Goal: Information Seeking & Learning: Learn about a topic

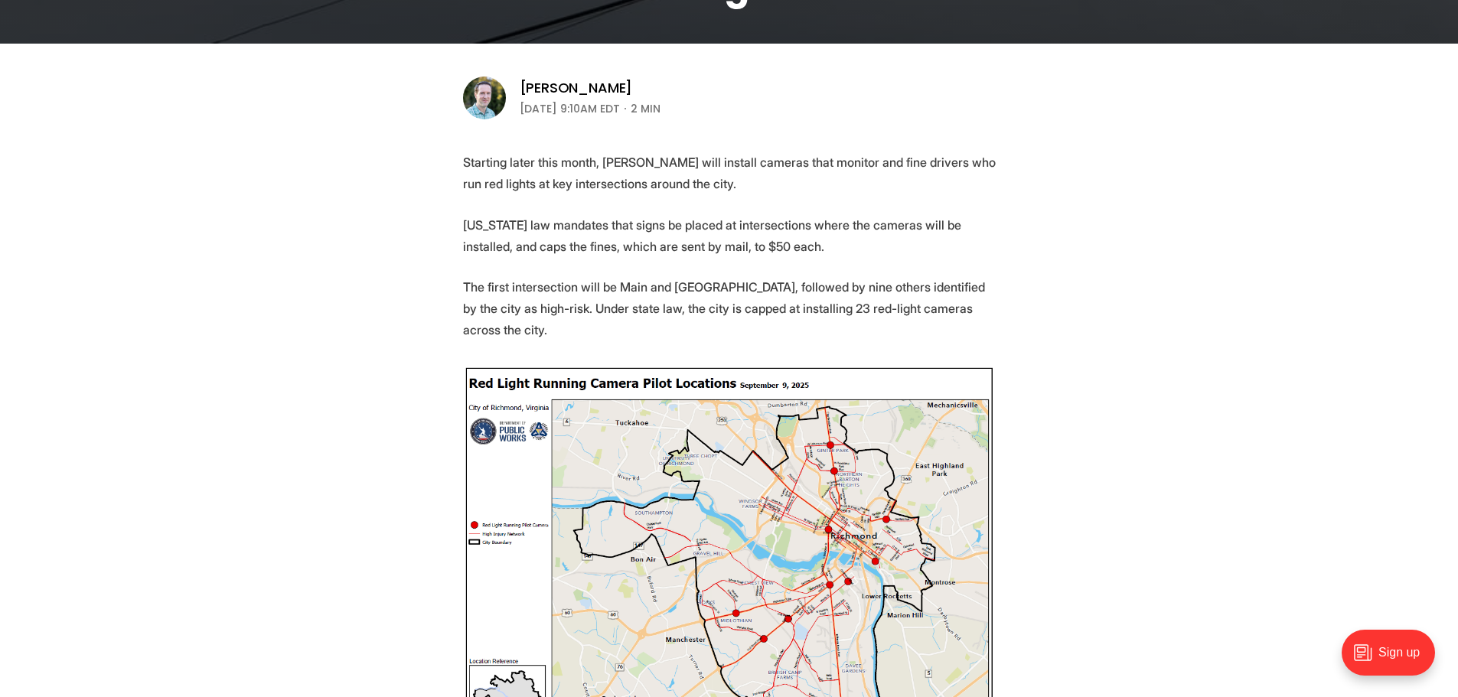
scroll to position [536, 0]
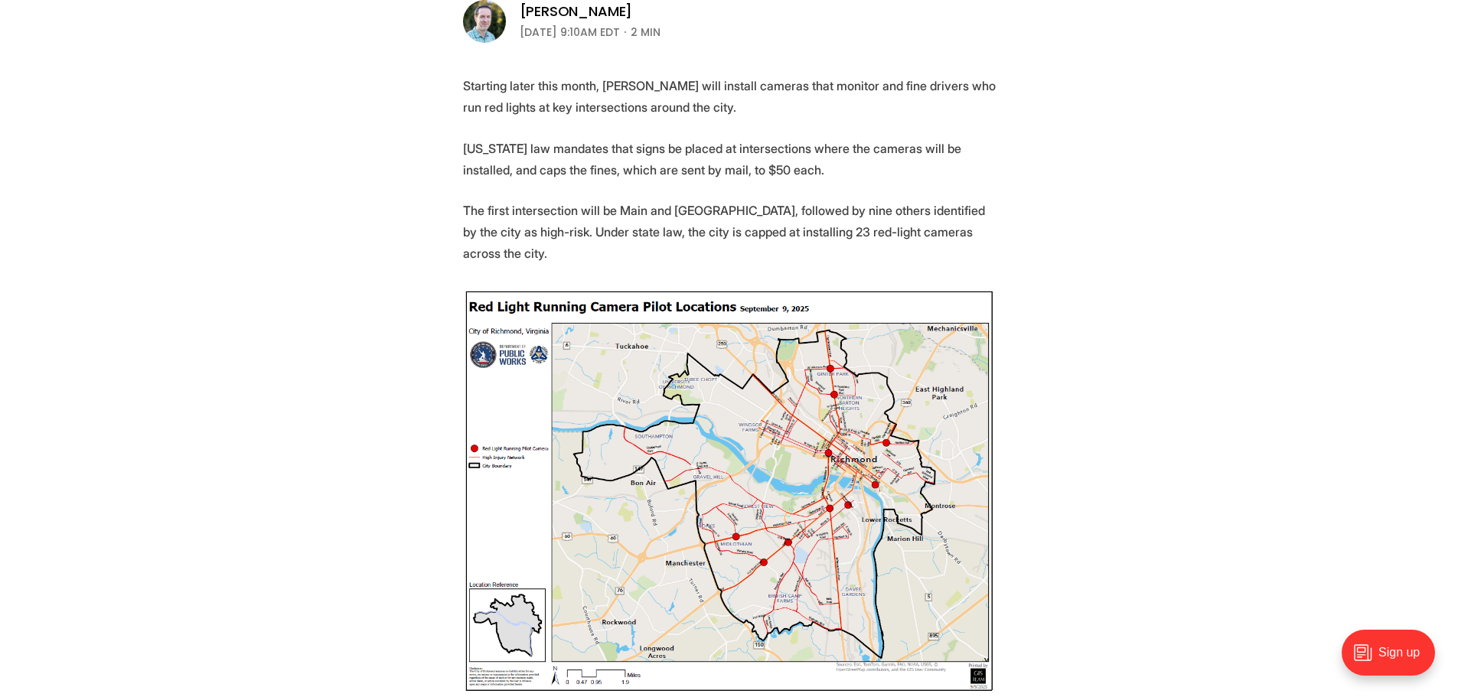
click at [838, 492] on img at bounding box center [729, 492] width 533 height 406
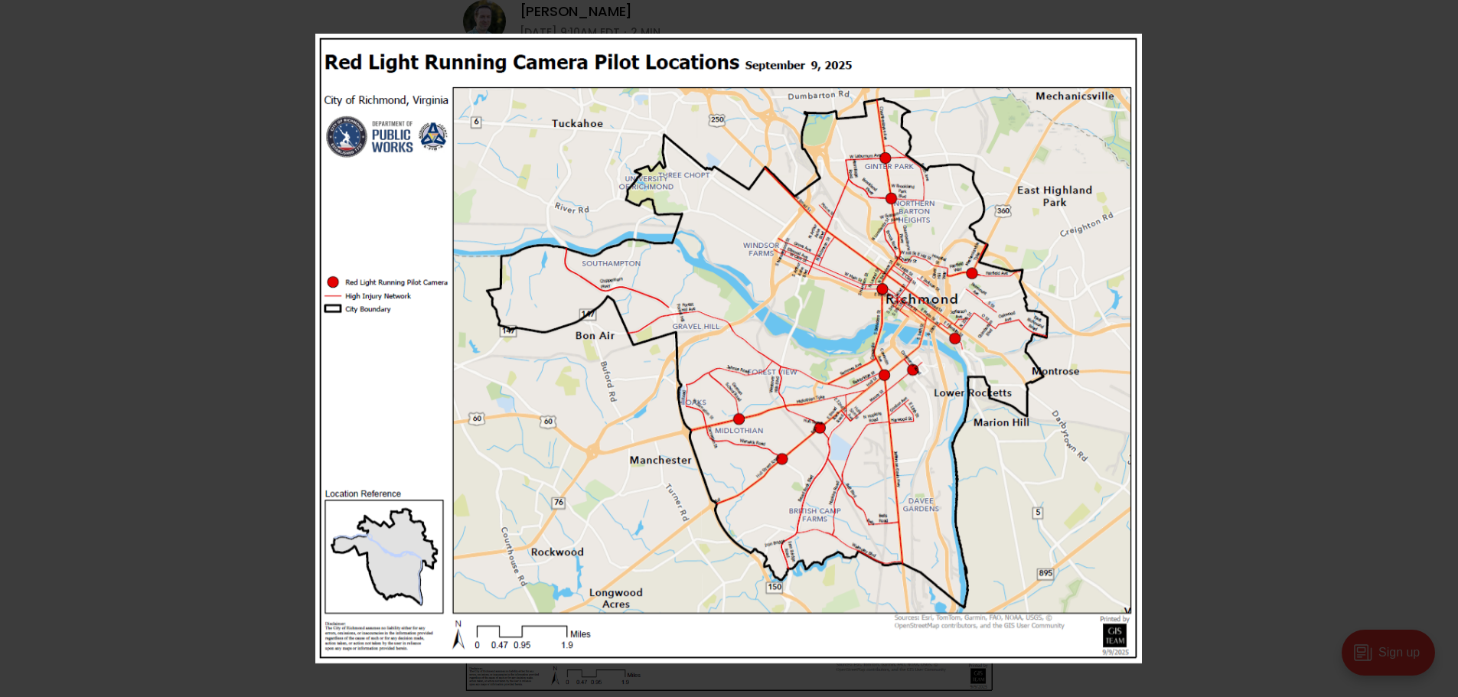
click at [965, 328] on img at bounding box center [728, 349] width 827 height 630
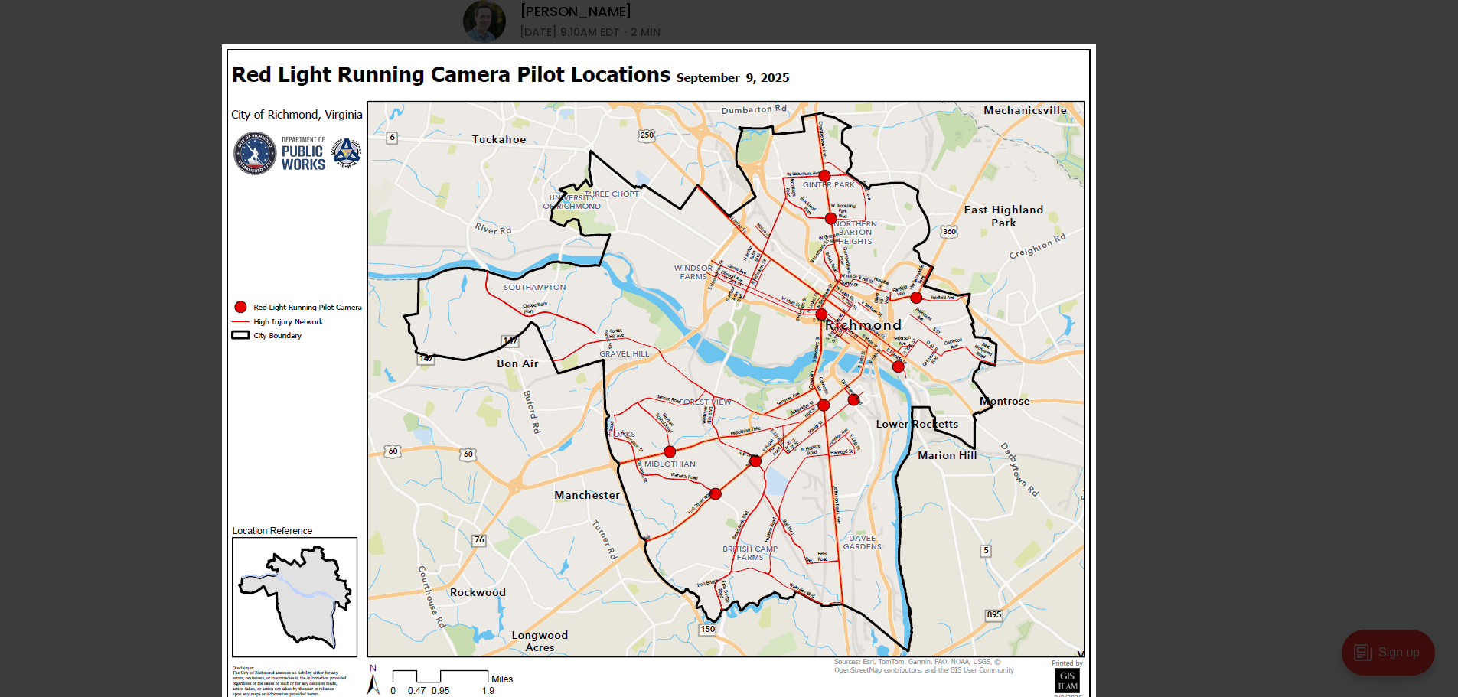
click at [753, 442] on img at bounding box center [659, 377] width 874 height 666
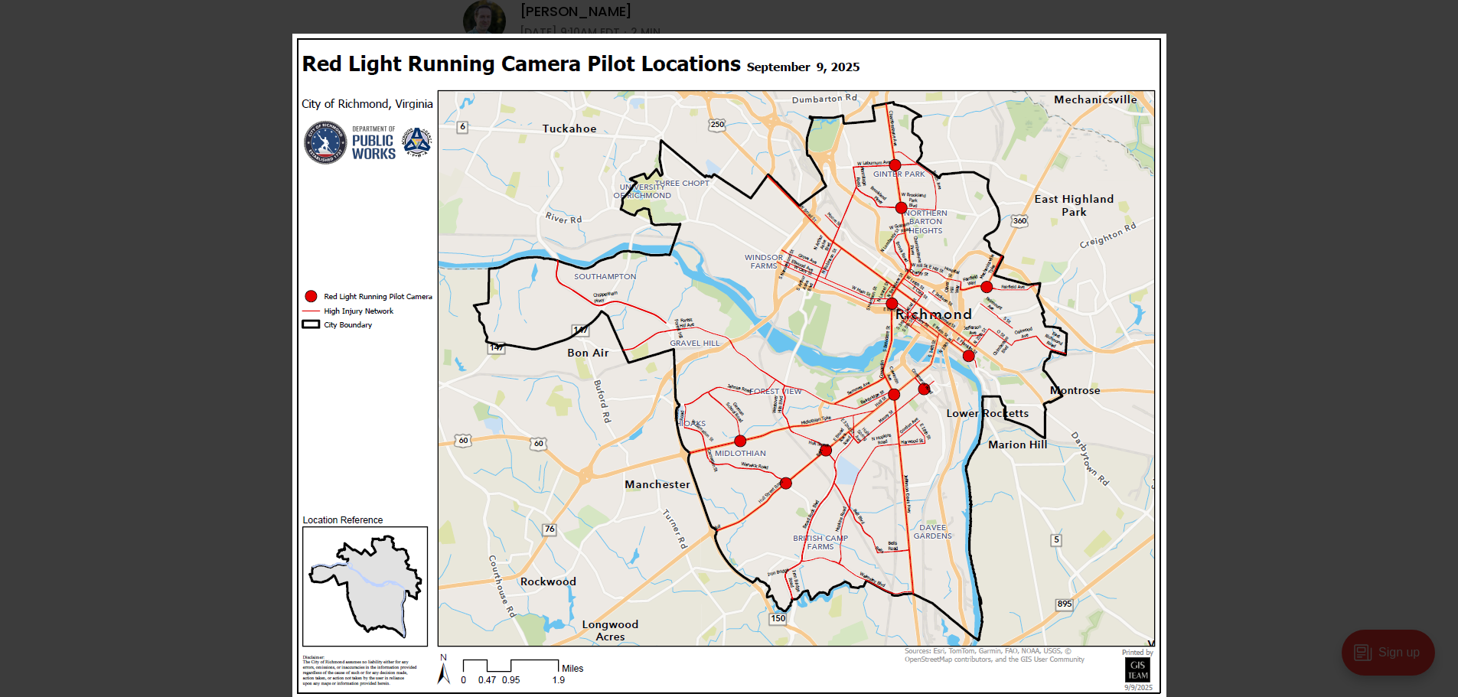
click at [972, 362] on img at bounding box center [729, 367] width 874 height 666
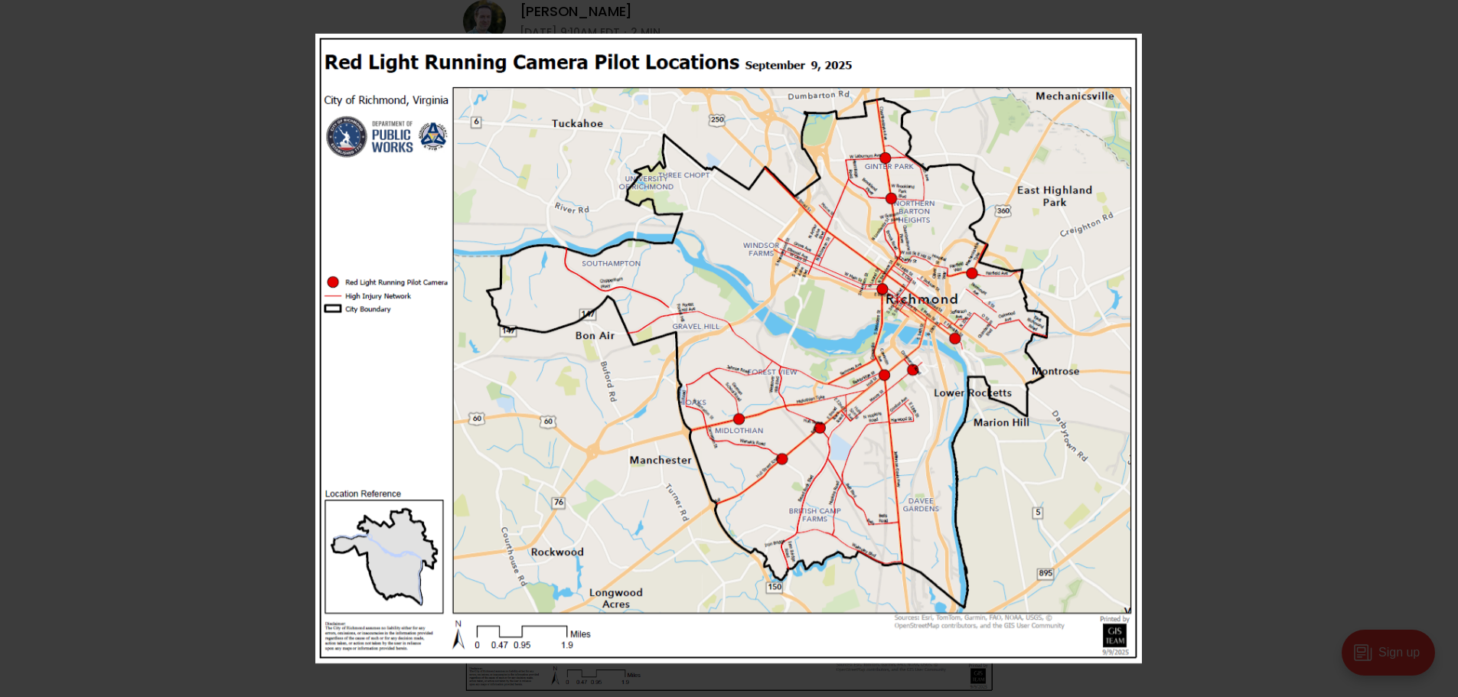
click at [980, 283] on img at bounding box center [728, 349] width 827 height 630
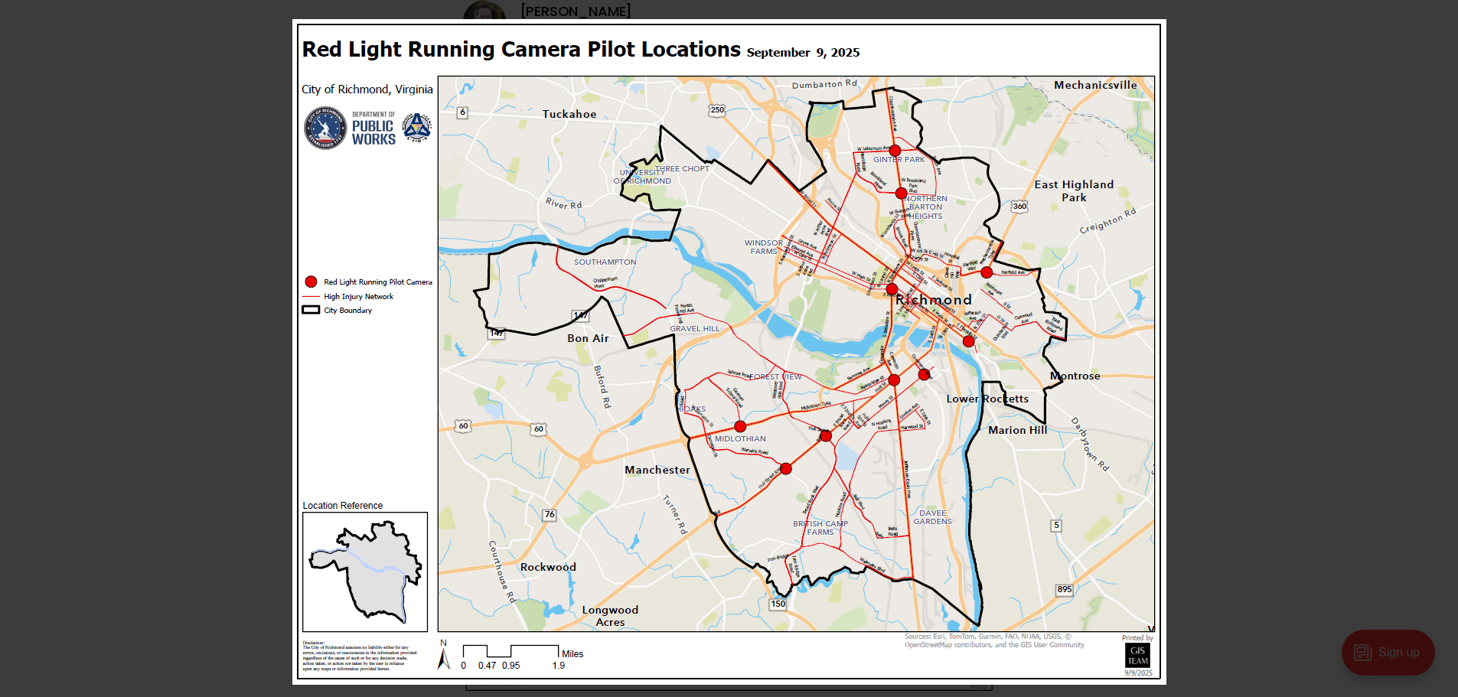
click at [1274, 125] on div at bounding box center [1021, 367] width 1458 height 697
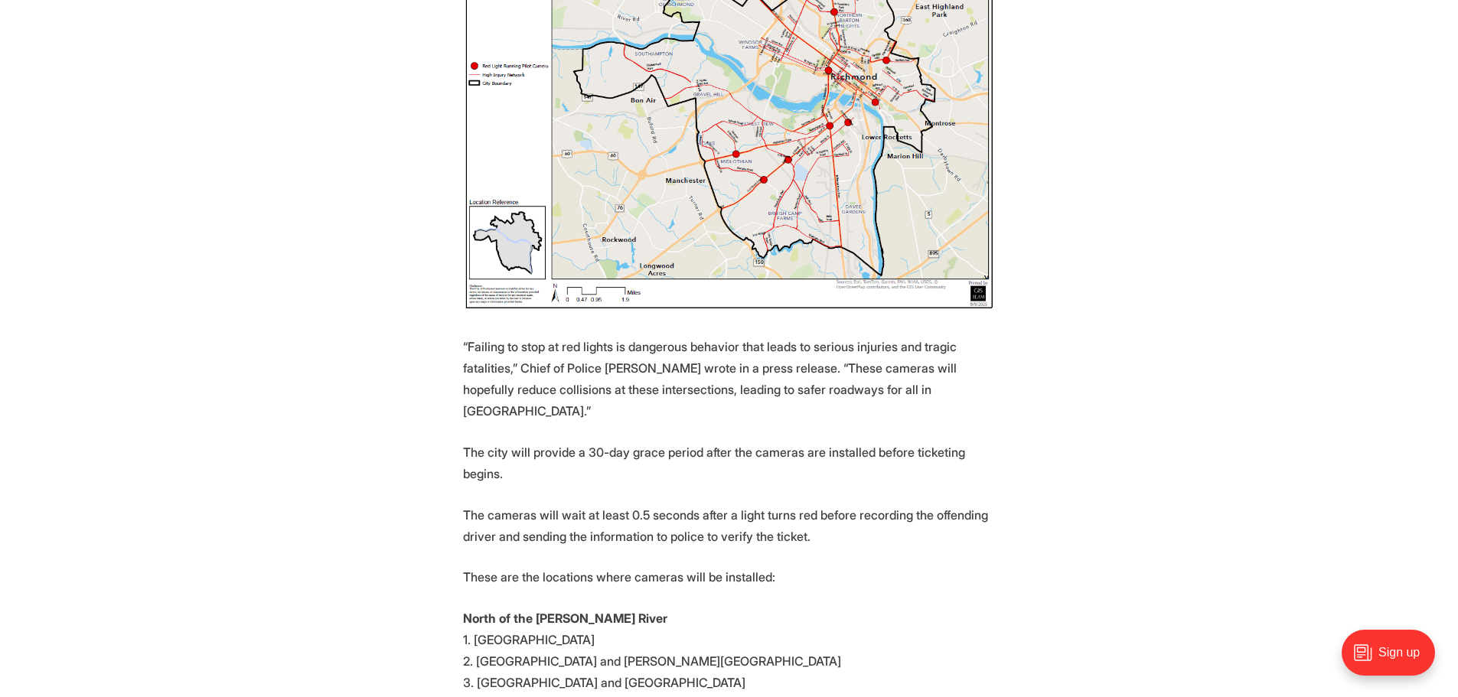
scroll to position [842, 0]
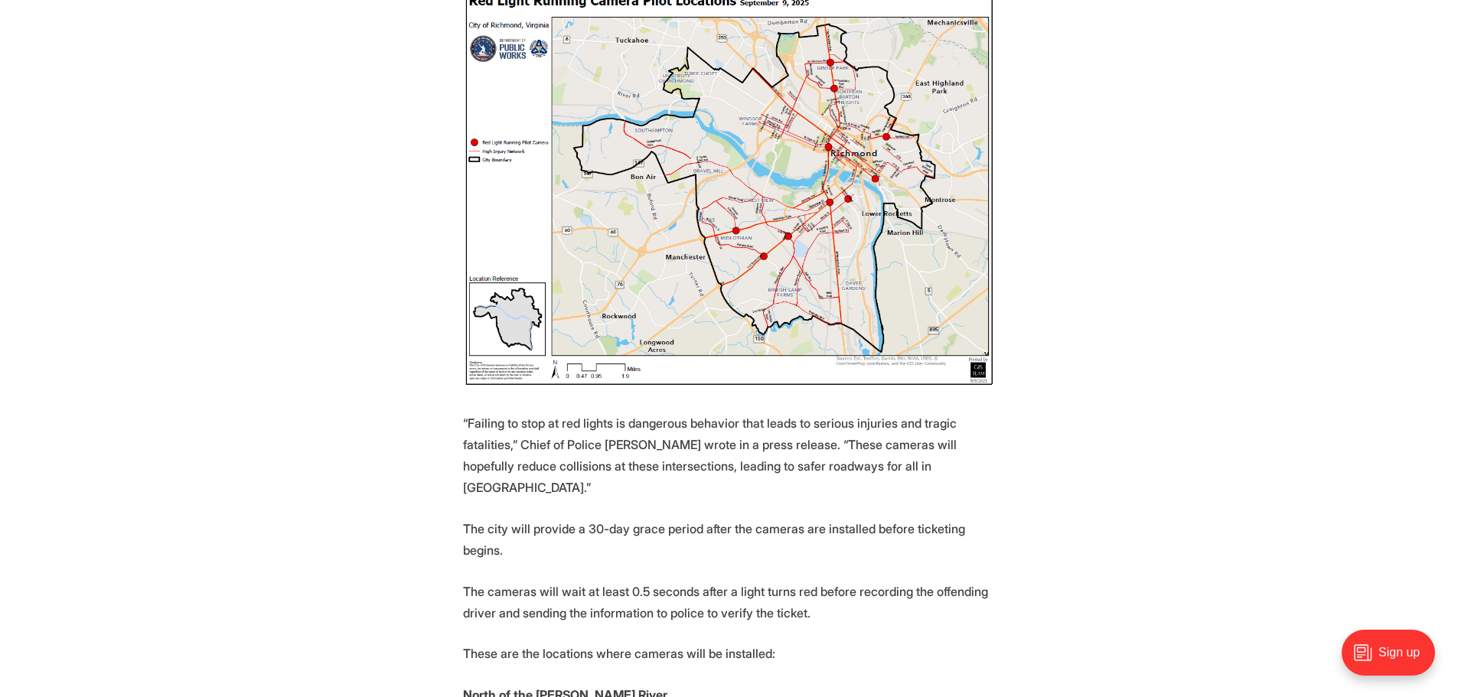
click at [848, 63] on img at bounding box center [729, 185] width 533 height 406
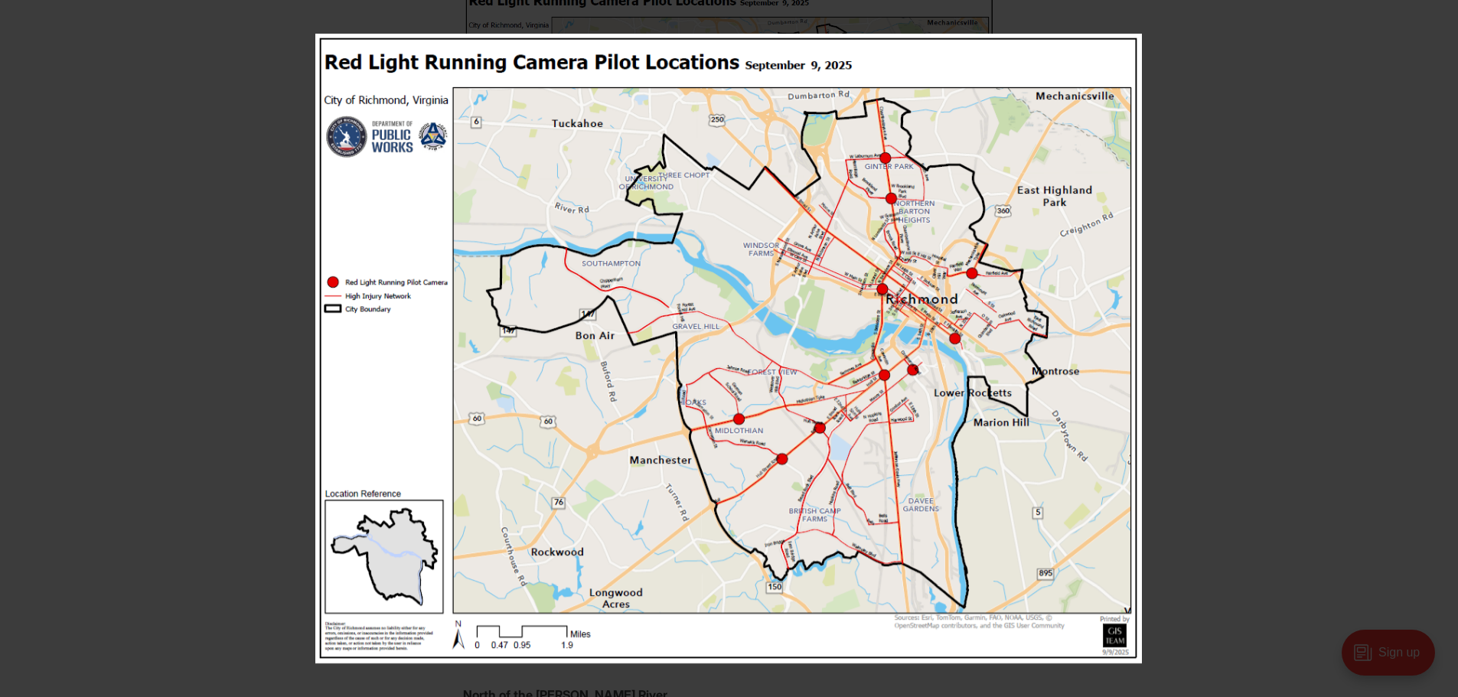
click at [892, 177] on img at bounding box center [728, 349] width 827 height 630
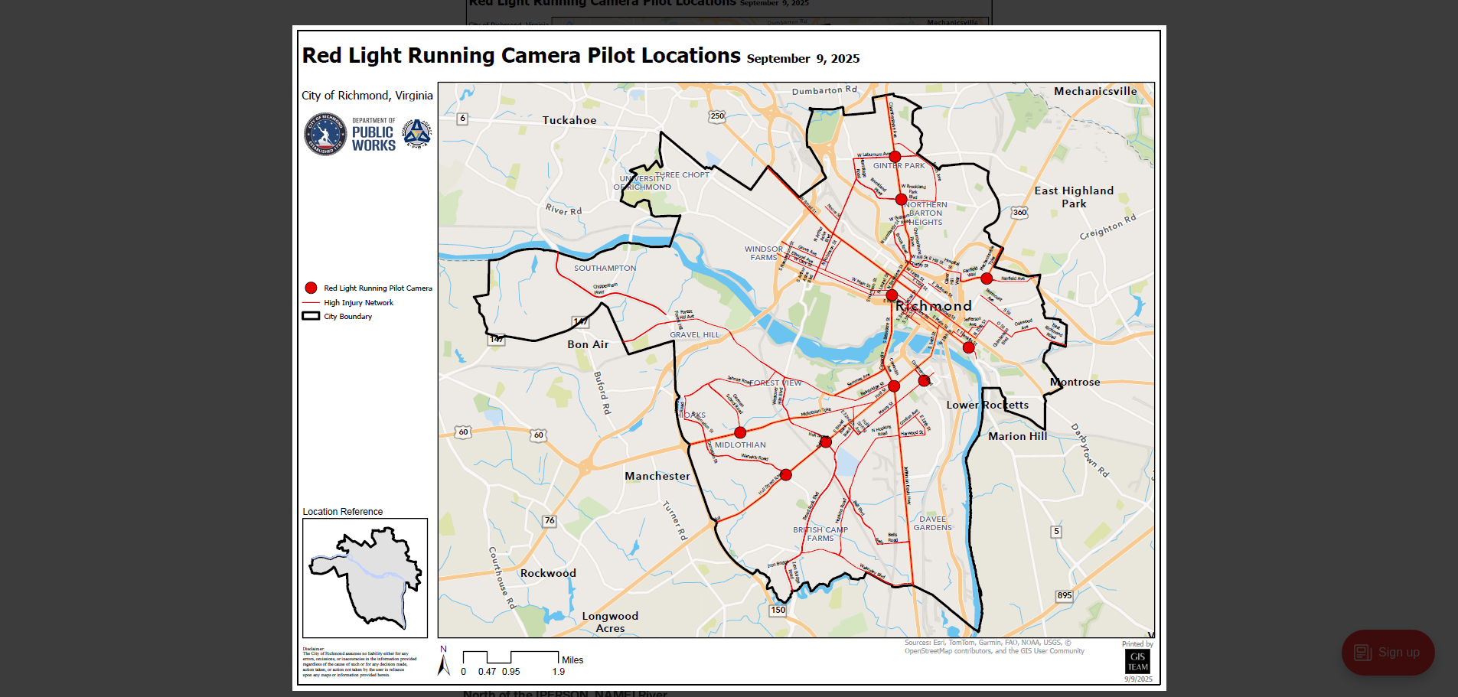
click at [1299, 355] on div at bounding box center [1021, 373] width 1458 height 697
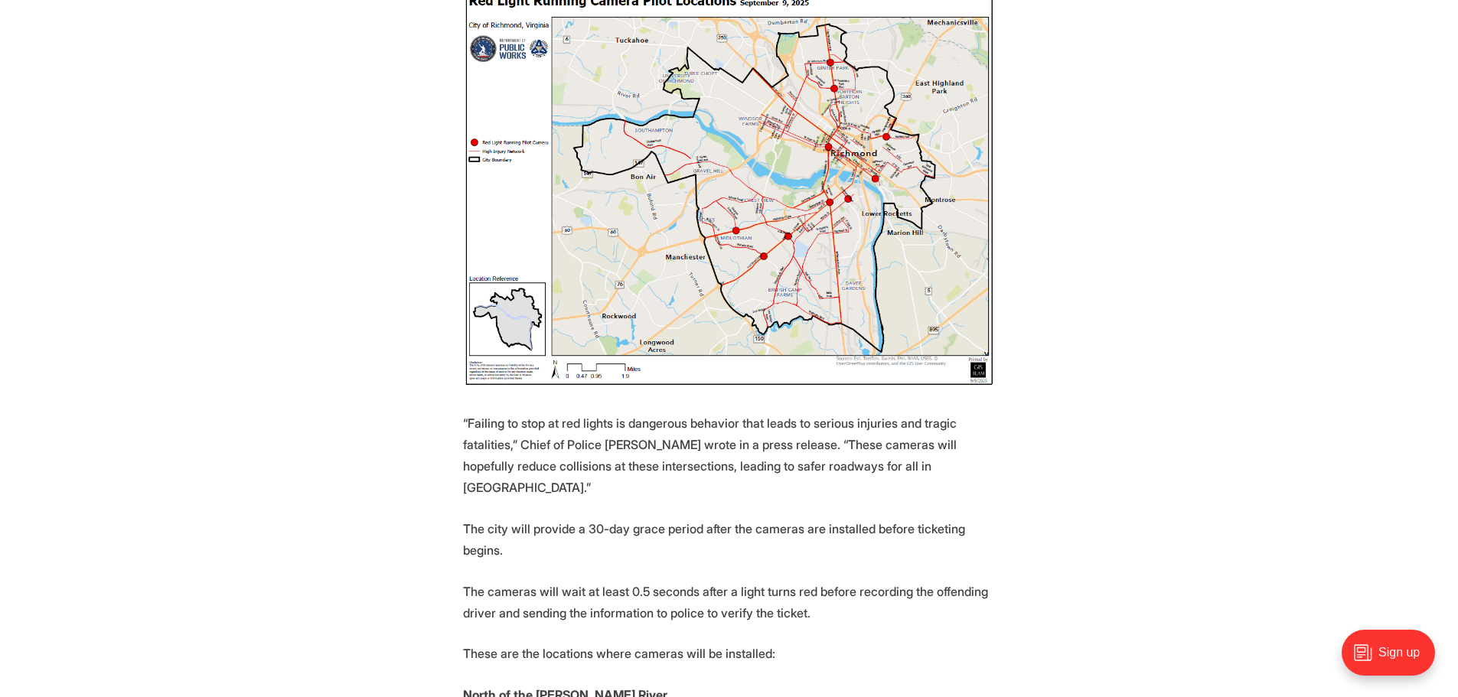
drag, startPoint x: 873, startPoint y: 602, endPoint x: 926, endPoint y: 572, distance: 61.3
click at [926, 572] on section "Starting later this month, [PERSON_NAME] will install cameras that monitor and …" at bounding box center [729, 537] width 1458 height 1536
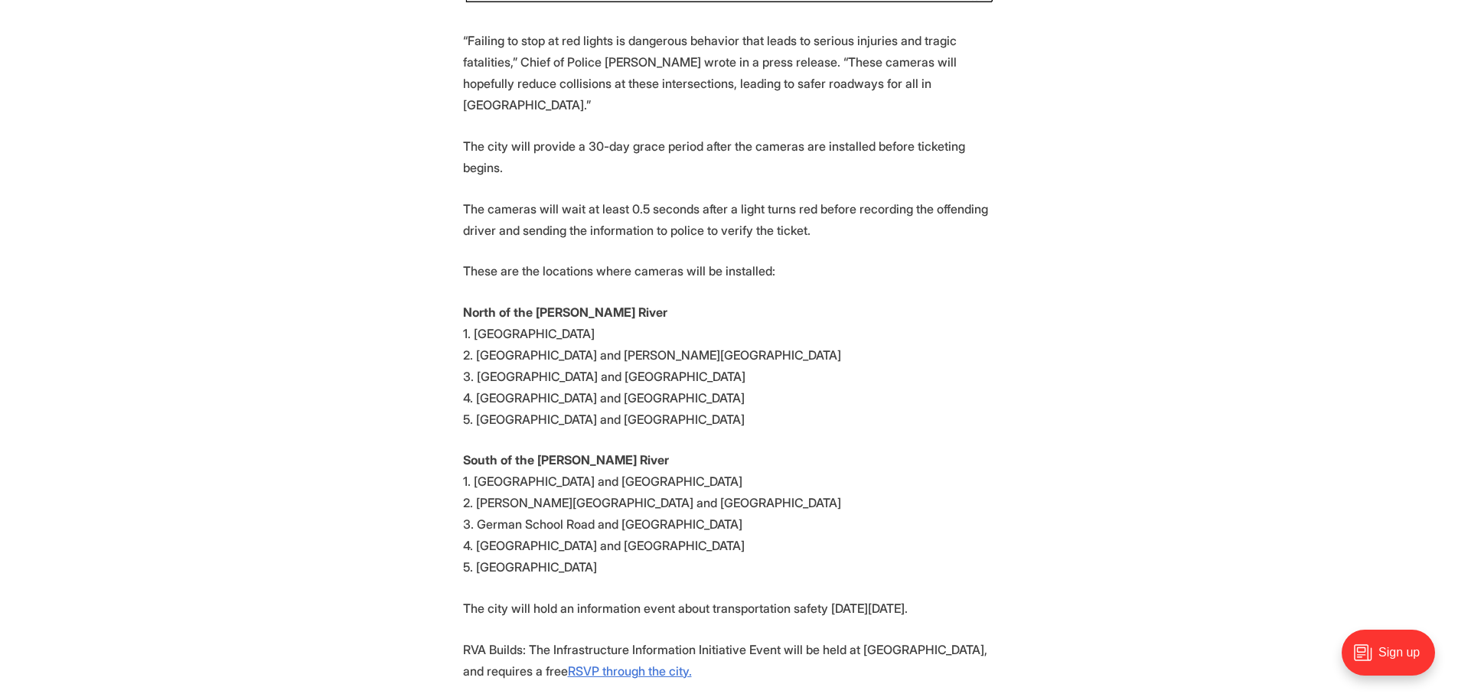
scroll to position [1378, 0]
